Goal: Task Accomplishment & Management: Use online tool/utility

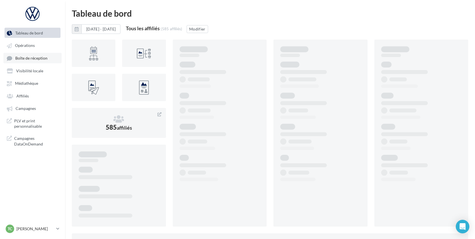
click at [36, 57] on span "Boîte de réception" at bounding box center [31, 58] width 32 height 5
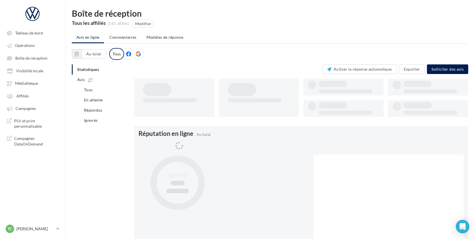
click at [34, 77] on ul "Tableau de bord Opérations Boîte de réception" at bounding box center [32, 88] width 64 height 126
click at [34, 84] on span "Médiathèque" at bounding box center [26, 83] width 23 height 5
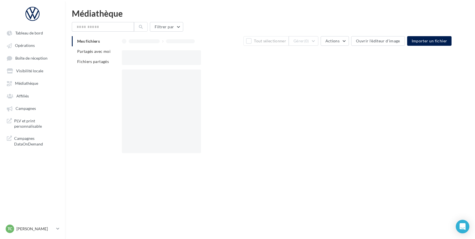
click at [39, 51] on ul "Tableau de bord Opérations Boîte de réception" at bounding box center [32, 88] width 64 height 126
click at [39, 45] on link "Opérations" at bounding box center [32, 45] width 58 height 10
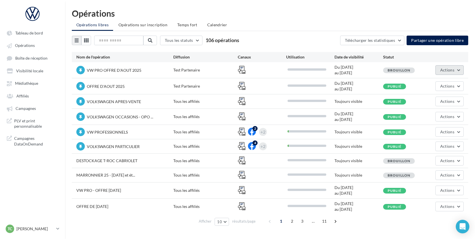
click at [438, 72] on button "Actions" at bounding box center [449, 70] width 28 height 10
click at [367, 61] on div "Nom de l'opération Diffusion Canaux Utilisation Date de visibilité Statut" at bounding box center [270, 57] width 396 height 10
click at [92, 69] on span "VW PRO OFFRE D'AOUT 2025" at bounding box center [114, 70] width 55 height 5
click at [82, 71] on div at bounding box center [80, 70] width 8 height 8
click at [449, 64] on div "VW PRO OFFRE D'AOUT 2025 Test Partenaire Du 01/08/2025 au 31/08/2025 Brouillon …" at bounding box center [270, 70] width 396 height 16
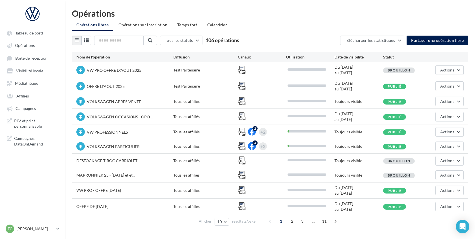
click at [415, 69] on div "Brouillon" at bounding box center [407, 70] width 48 height 6
click at [457, 72] on button "Actions" at bounding box center [449, 70] width 28 height 10
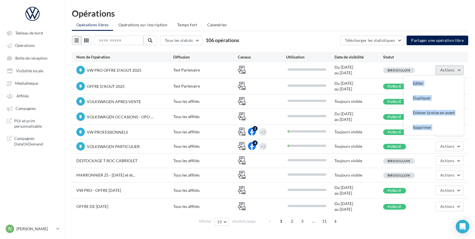
click at [457, 72] on button "Actions" at bounding box center [449, 70] width 28 height 10
click at [421, 82] on button "Editer" at bounding box center [434, 83] width 60 height 15
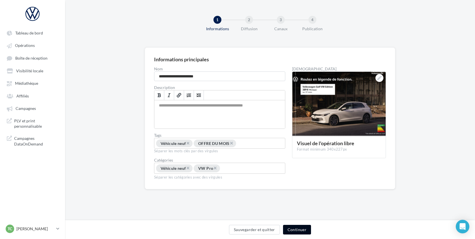
click at [295, 228] on button "Continuer" at bounding box center [297, 230] width 28 height 10
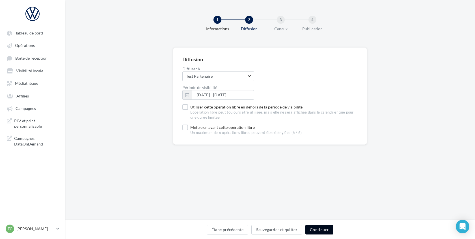
click at [315, 228] on button "Continuer" at bounding box center [319, 230] width 28 height 10
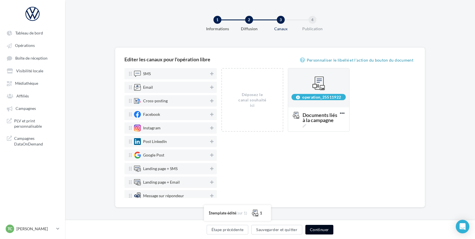
click at [323, 231] on button "Continuer" at bounding box center [319, 230] width 28 height 10
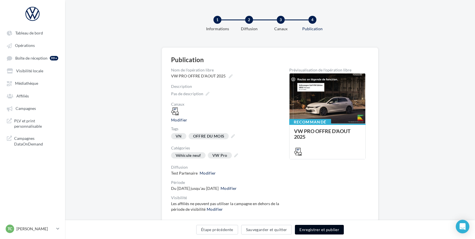
click at [323, 231] on button "Enregistrer et publier" at bounding box center [319, 230] width 49 height 10
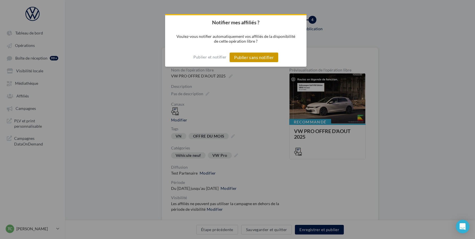
click at [270, 59] on button "Publier sans notifier" at bounding box center [254, 58] width 49 height 10
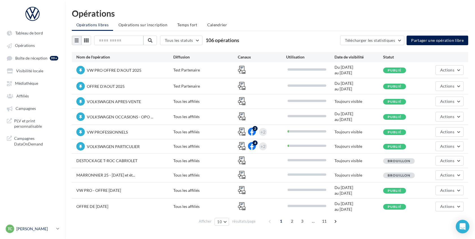
click at [19, 225] on div "TC Thomas CREMIER thomas.cremier@ddb.fr" at bounding box center [30, 229] width 48 height 8
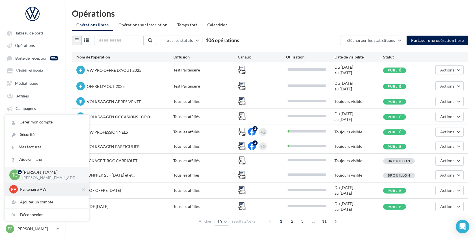
click at [32, 191] on p "Partenaire VW" at bounding box center [51, 190] width 62 height 6
